Goal: Find specific page/section: Find specific page/section

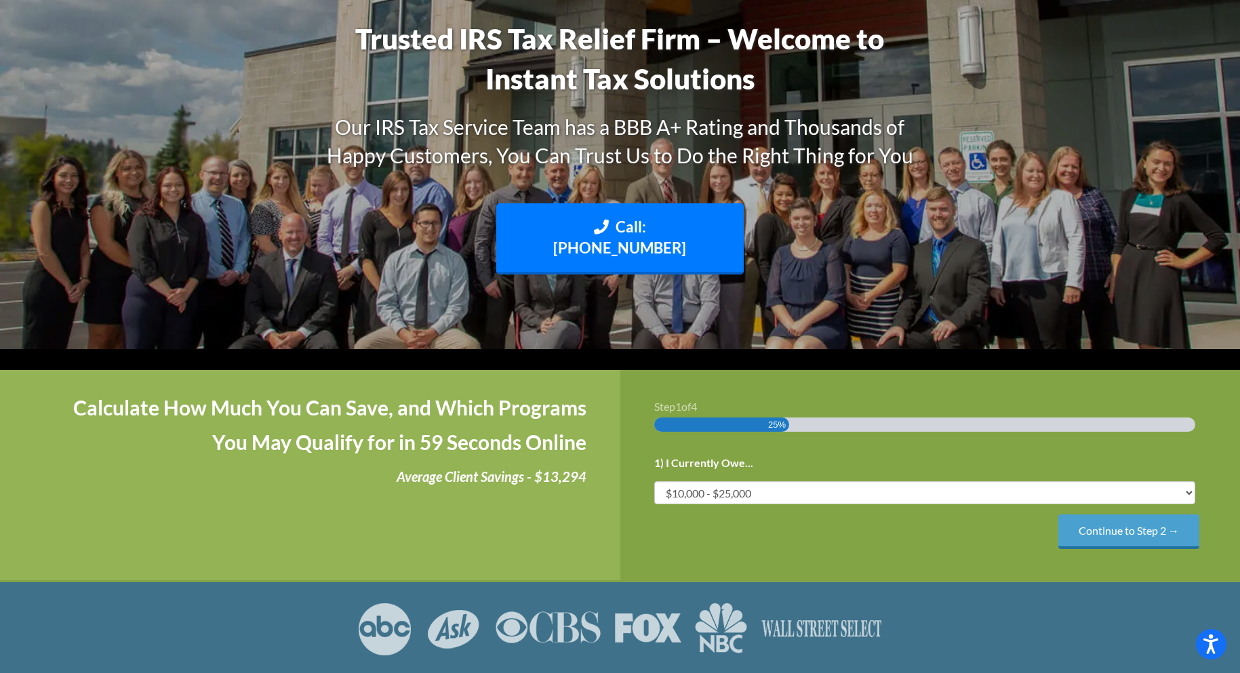
scroll to position [181, 0]
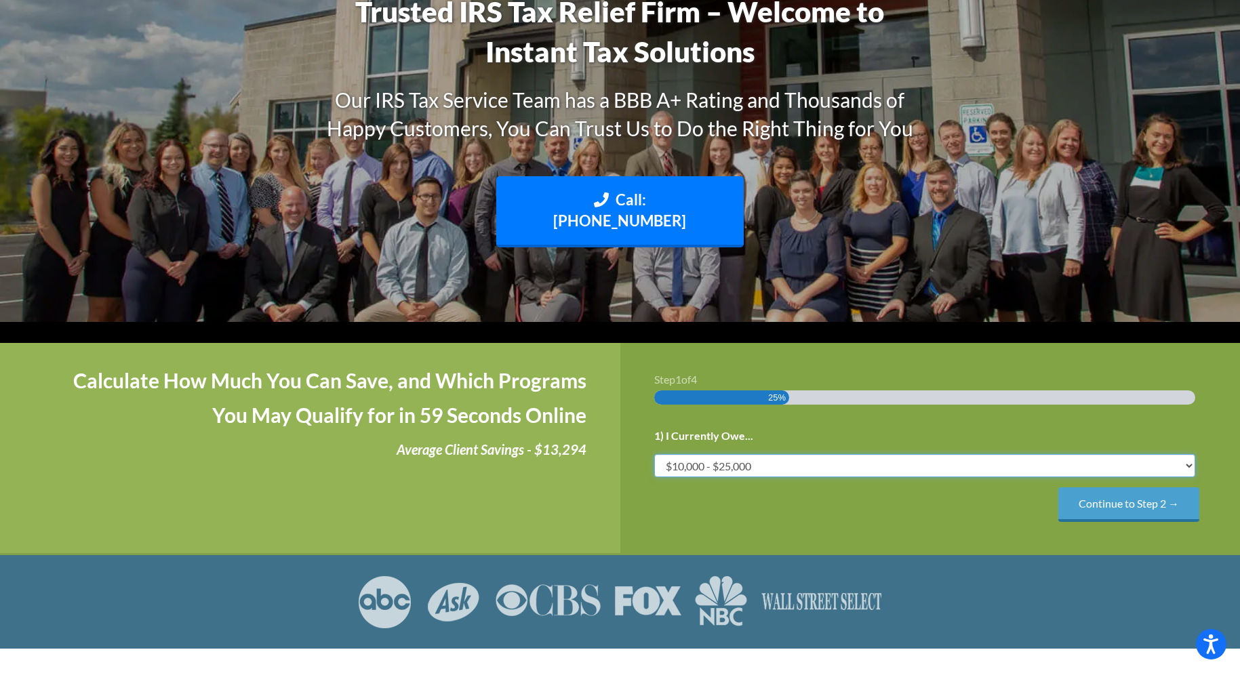
click at [1191, 454] on select "Less than $10,000 $10,000 - $25,000 $25,000 - $50,000 $50,000 - $75,000 $75,000+" at bounding box center [925, 465] width 542 height 23
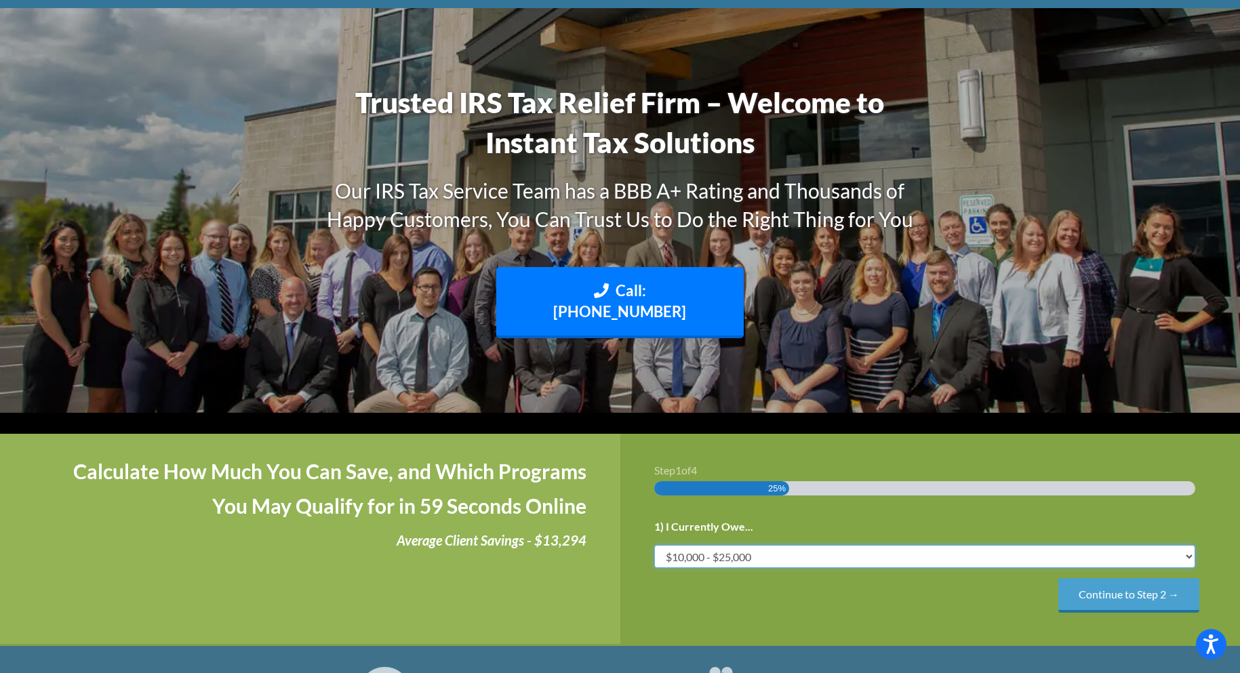
scroll to position [0, 0]
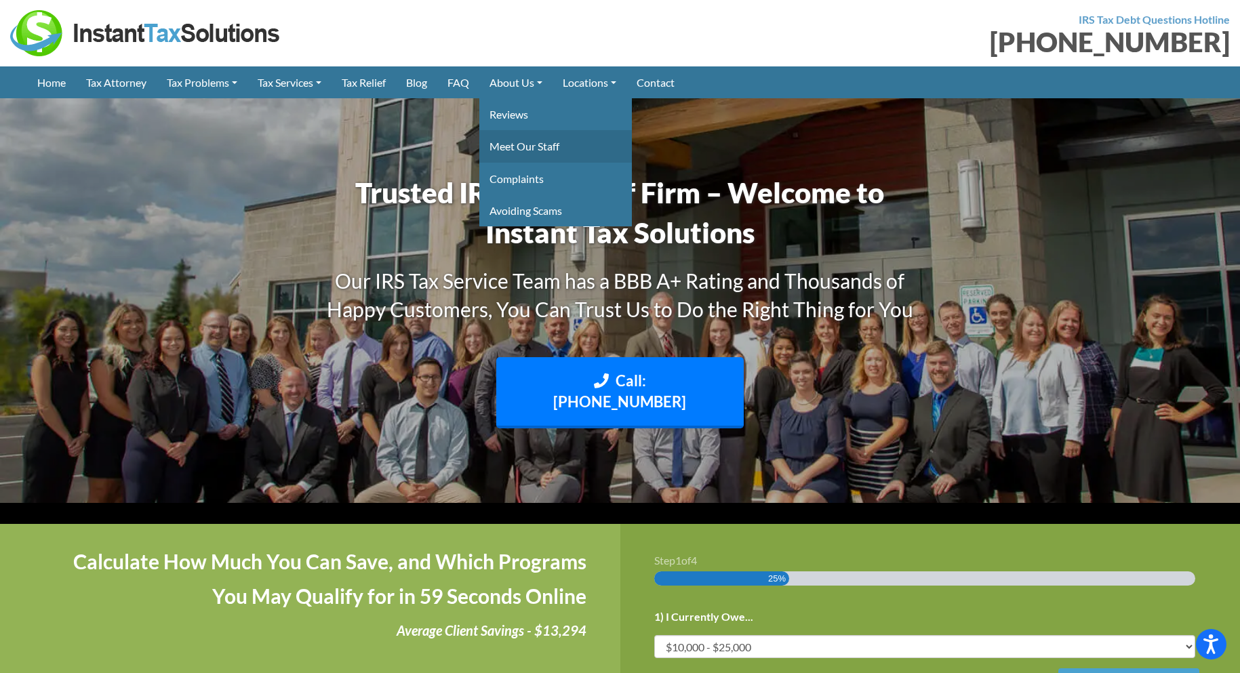
click at [534, 140] on link "Meet Our Staff" at bounding box center [555, 146] width 153 height 32
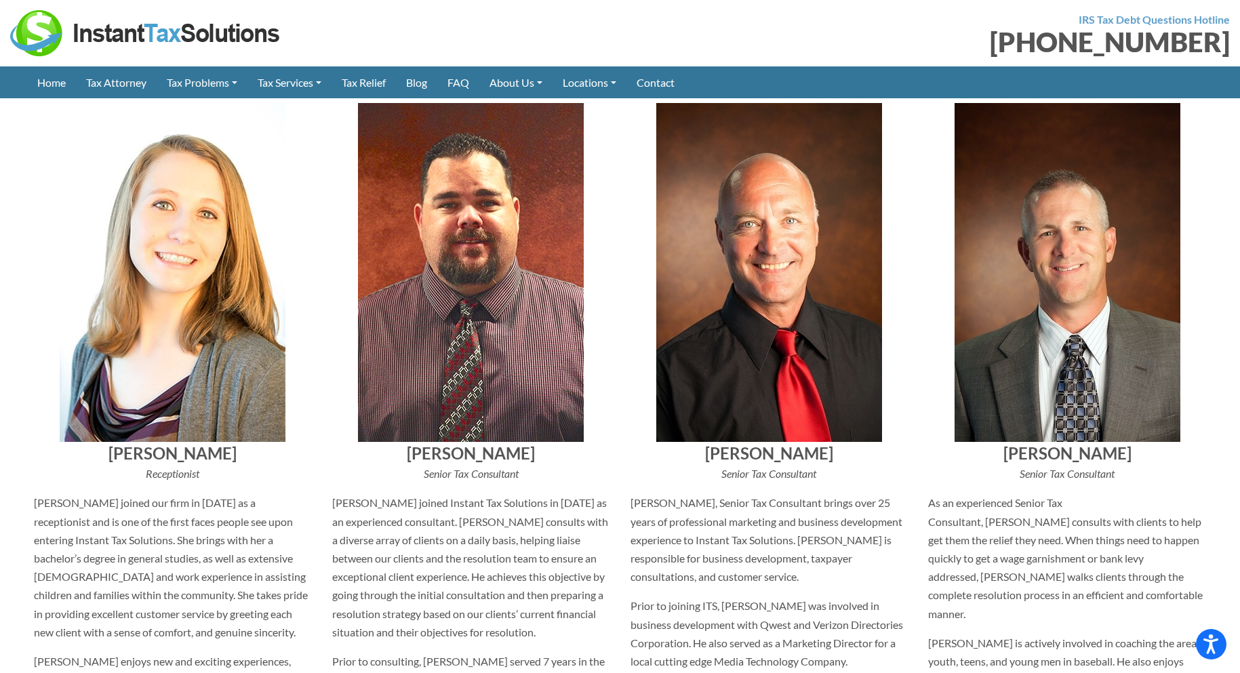
scroll to position [5249, 0]
